Goal: Navigation & Orientation: Find specific page/section

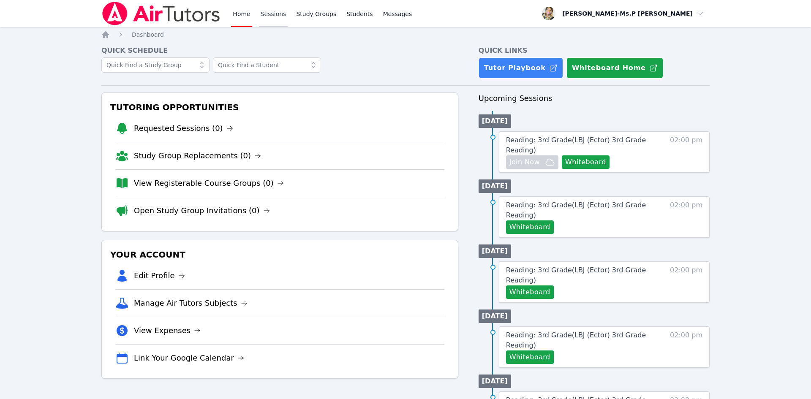
click at [263, 15] on link "Sessions" at bounding box center [273, 13] width 29 height 27
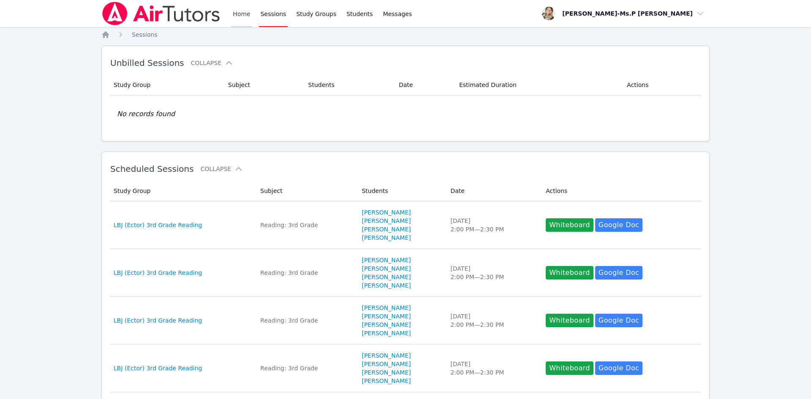
click at [246, 18] on link "Home" at bounding box center [241, 13] width 21 height 27
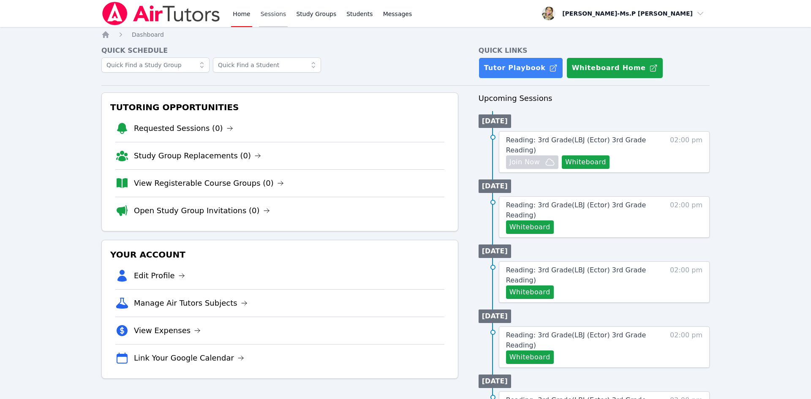
click at [278, 11] on link "Sessions" at bounding box center [273, 13] width 29 height 27
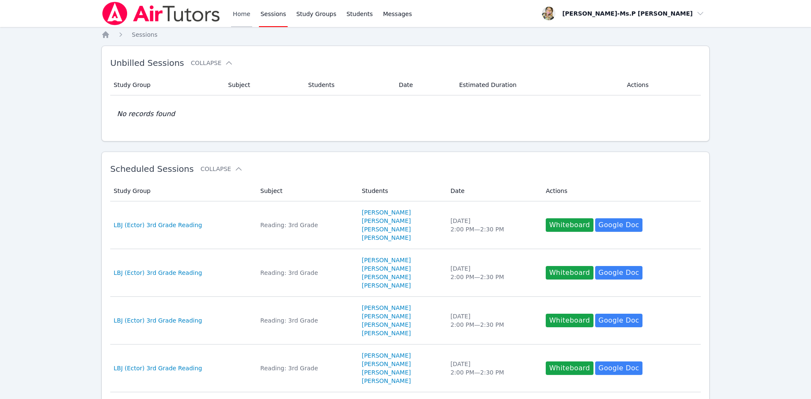
click at [234, 10] on link "Home" at bounding box center [241, 13] width 21 height 27
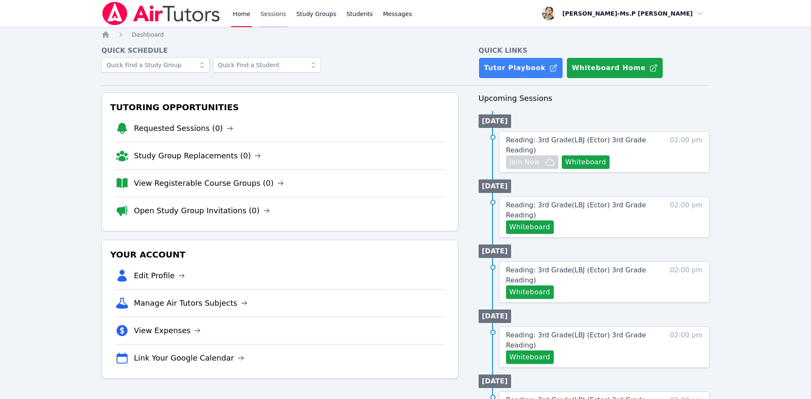
click at [269, 16] on link "Sessions" at bounding box center [273, 13] width 29 height 27
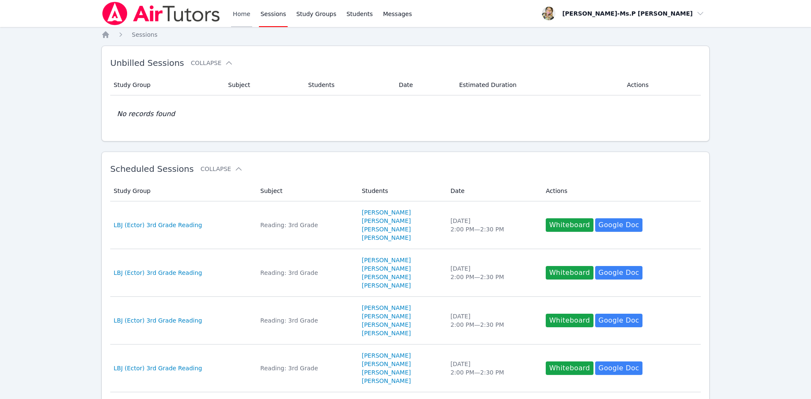
click at [239, 19] on link "Home" at bounding box center [241, 13] width 21 height 27
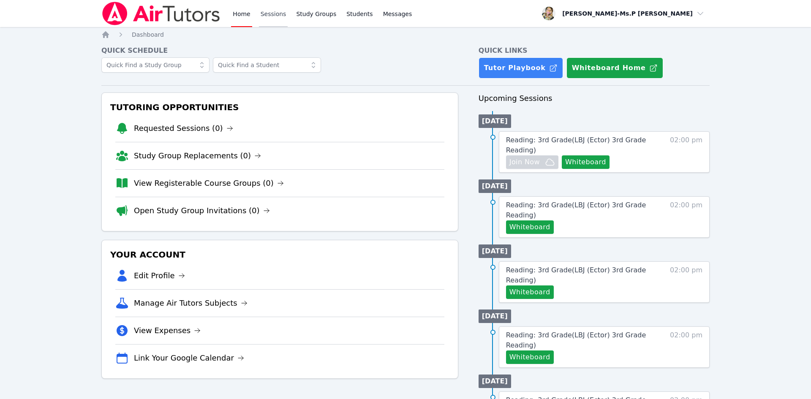
click at [267, 17] on link "Sessions" at bounding box center [273, 13] width 29 height 27
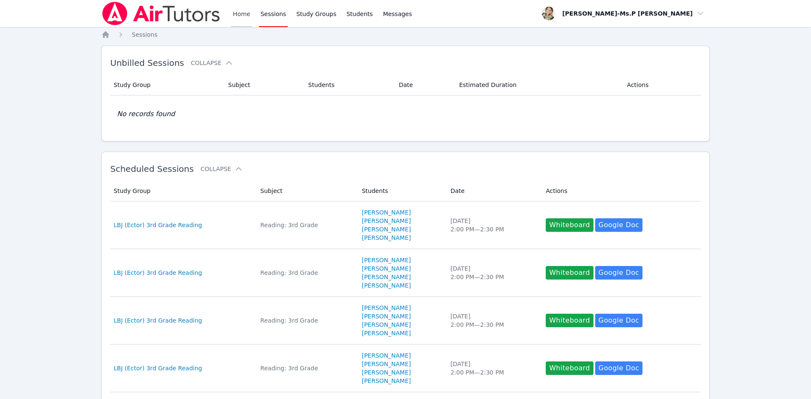
click at [246, 16] on link "Home" at bounding box center [241, 13] width 21 height 27
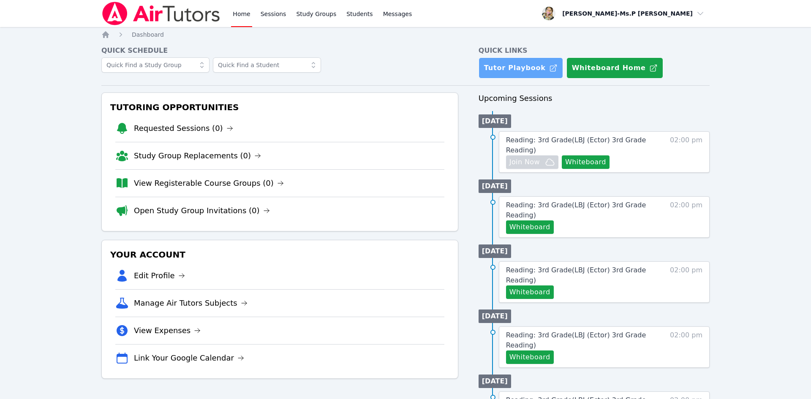
click at [496, 57] on link "Tutor Playbook" at bounding box center [521, 67] width 85 height 21
